Goal: Navigation & Orientation: Find specific page/section

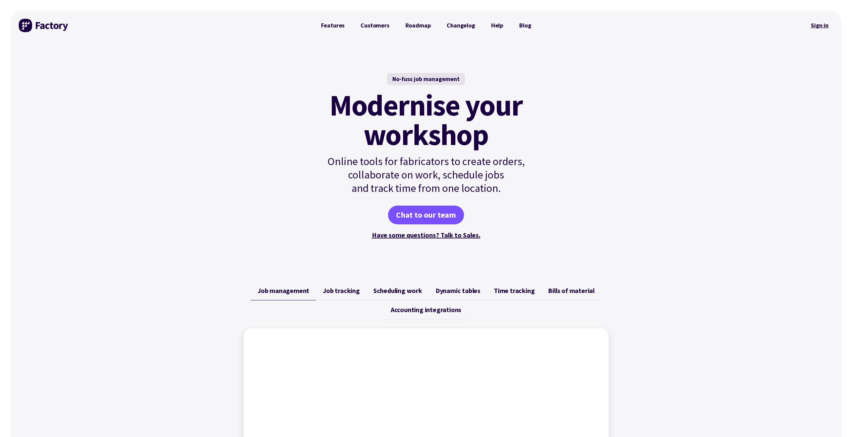
click at [816, 26] on link "Sign in" at bounding box center [819, 25] width 27 height 15
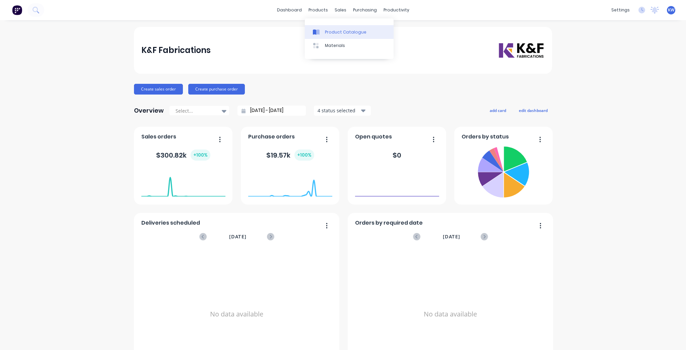
click at [320, 32] on div at bounding box center [318, 32] width 10 height 6
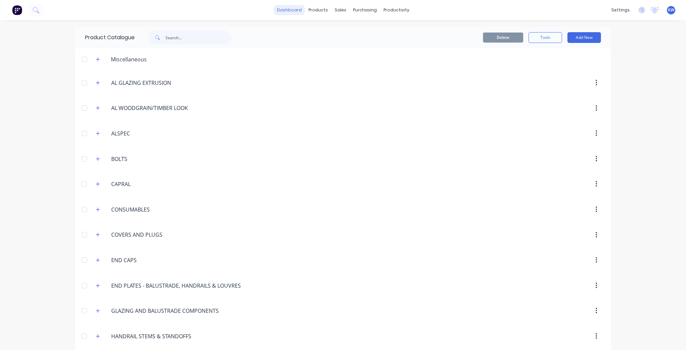
click at [298, 11] on link "dashboard" at bounding box center [289, 10] width 31 height 10
